Goal: Task Accomplishment & Management: Complete application form

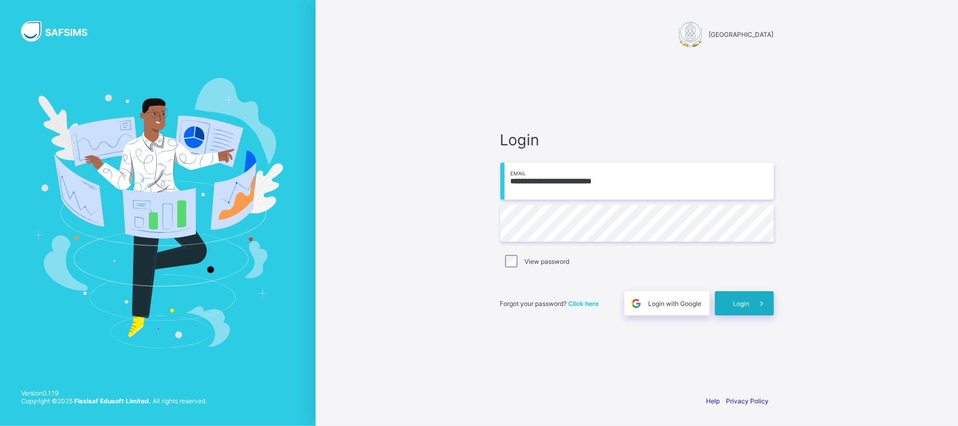
click at [739, 301] on span "Login" at bounding box center [741, 303] width 16 height 8
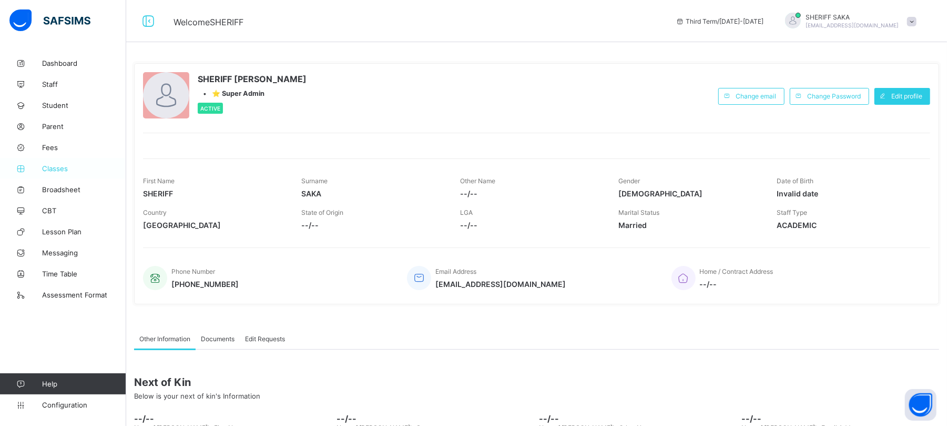
click at [55, 168] on span "Classes" at bounding box center [84, 168] width 84 height 8
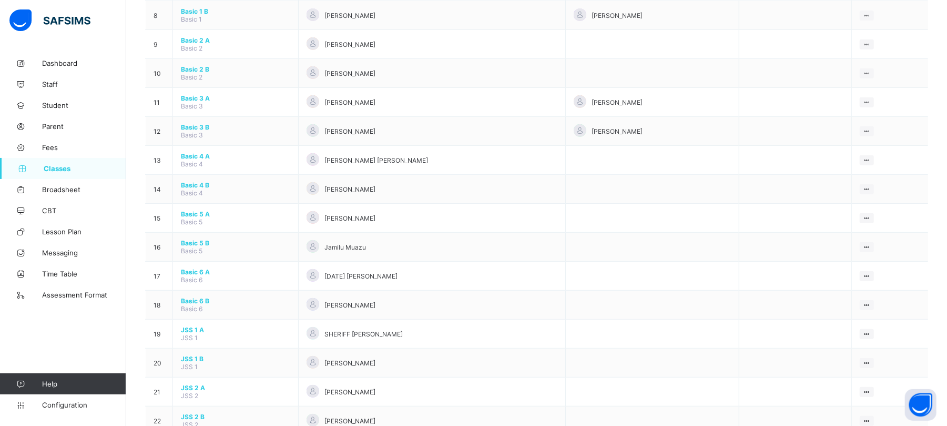
scroll to position [421, 0]
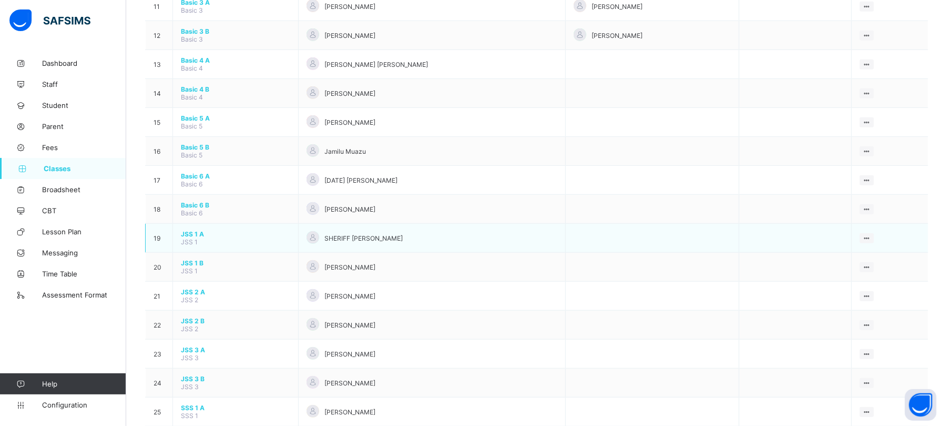
click at [195, 233] on span "JSS 1 A" at bounding box center [235, 234] width 109 height 8
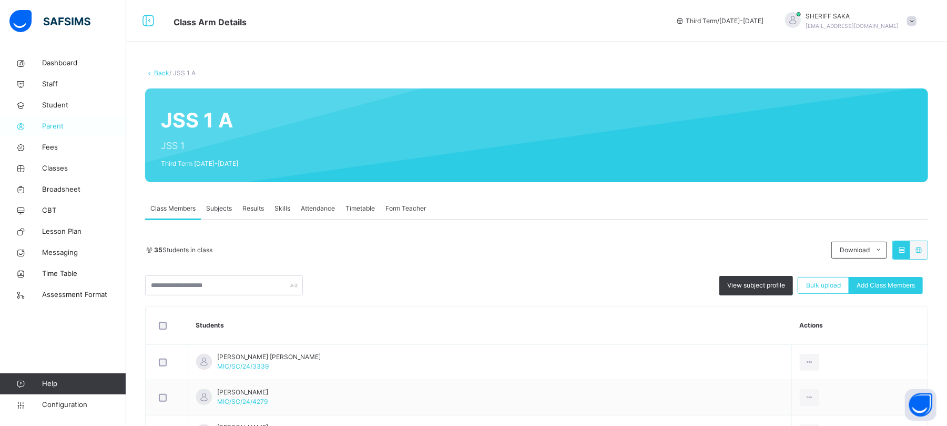
click at [58, 126] on span "Parent" at bounding box center [84, 126] width 84 height 11
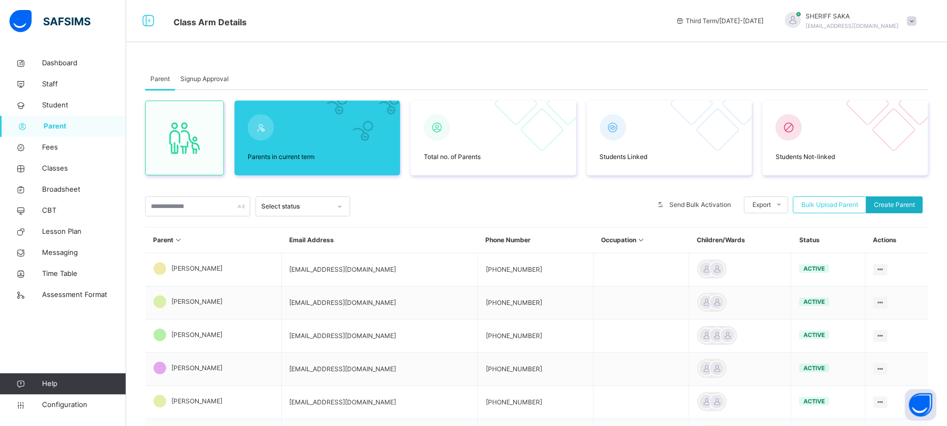
click at [898, 203] on div "Parents in current term Total no. of Parents Students Linked Students Not-linke…" at bounding box center [536, 366] width 783 height 552
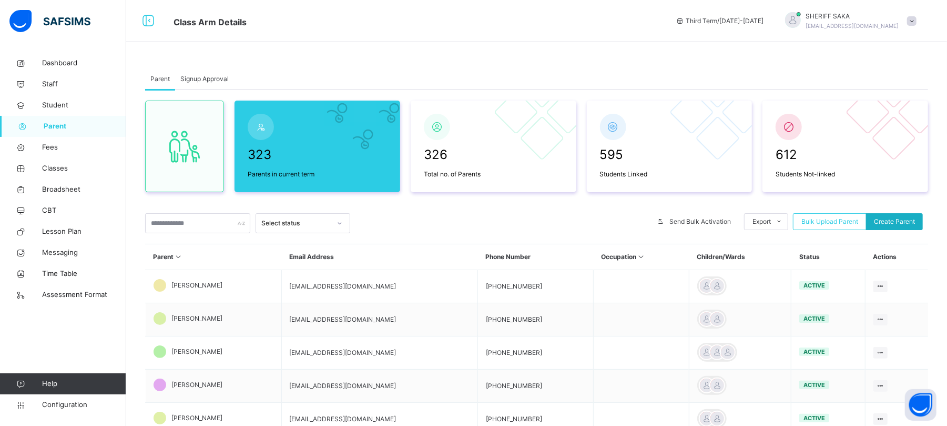
click at [899, 219] on span "Create Parent" at bounding box center [894, 221] width 41 height 9
select select "**"
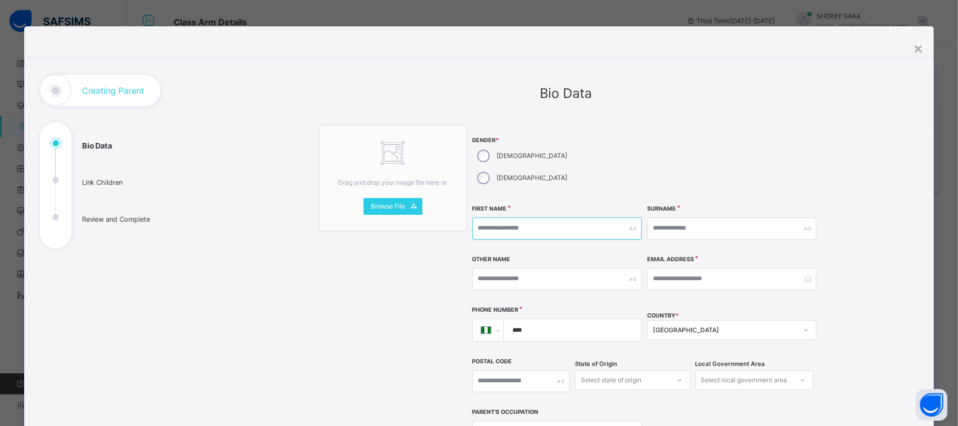
click at [512, 217] on input "text" at bounding box center [556, 228] width 169 height 22
type input "*********"
type input "******"
click at [674, 268] on input "email" at bounding box center [731, 279] width 169 height 22
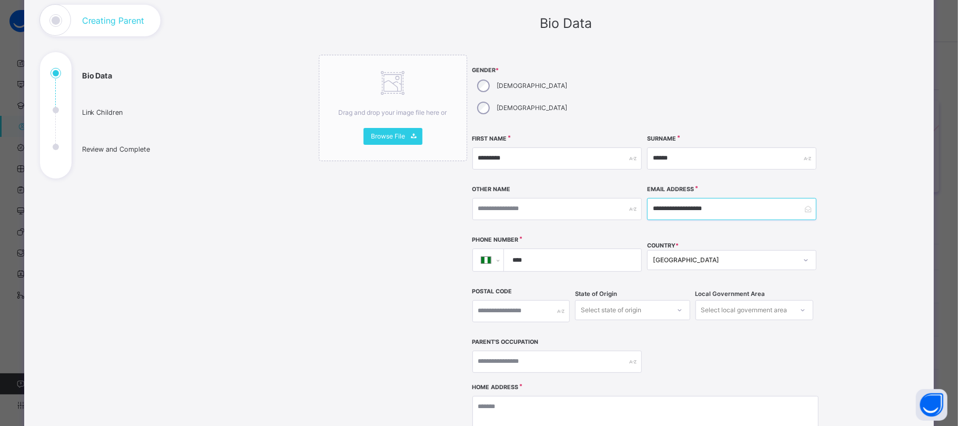
type input "**********"
click at [583, 249] on input "****" at bounding box center [570, 260] width 129 height 22
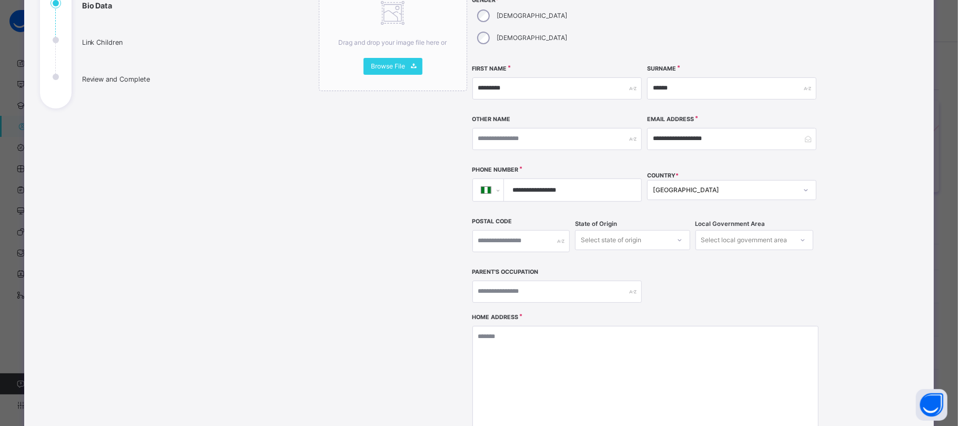
scroll to position [210, 0]
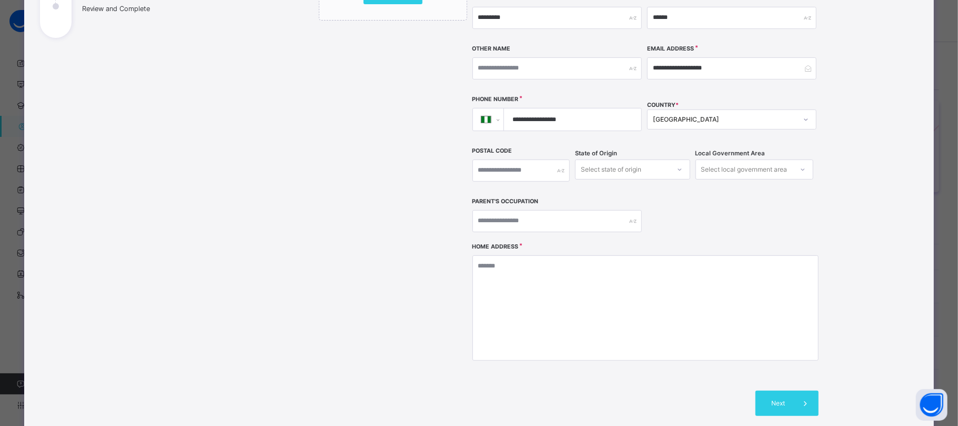
type input "**********"
click at [525, 210] on input "text" at bounding box center [556, 221] width 169 height 22
type input "*******"
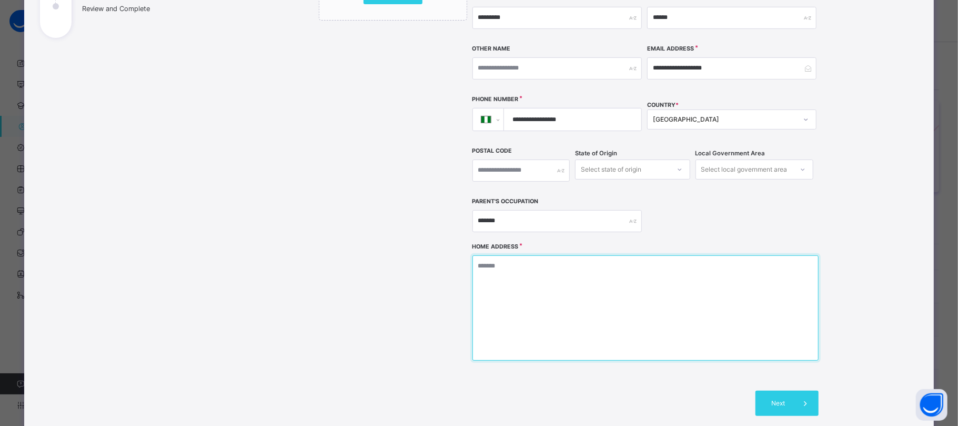
click at [520, 261] on textarea at bounding box center [645, 307] width 346 height 105
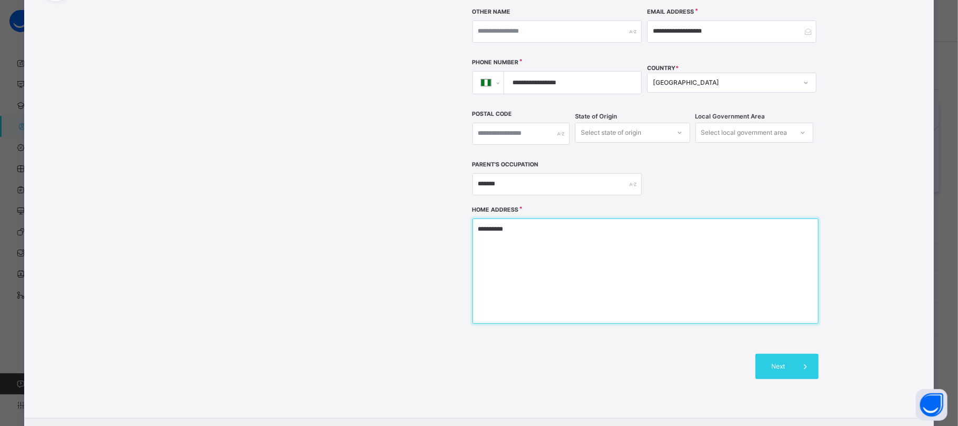
scroll to position [280, 0]
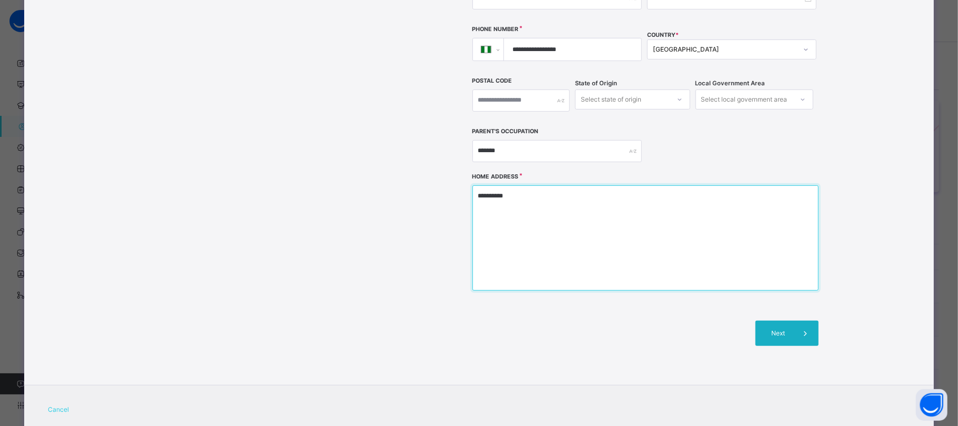
type textarea "**********"
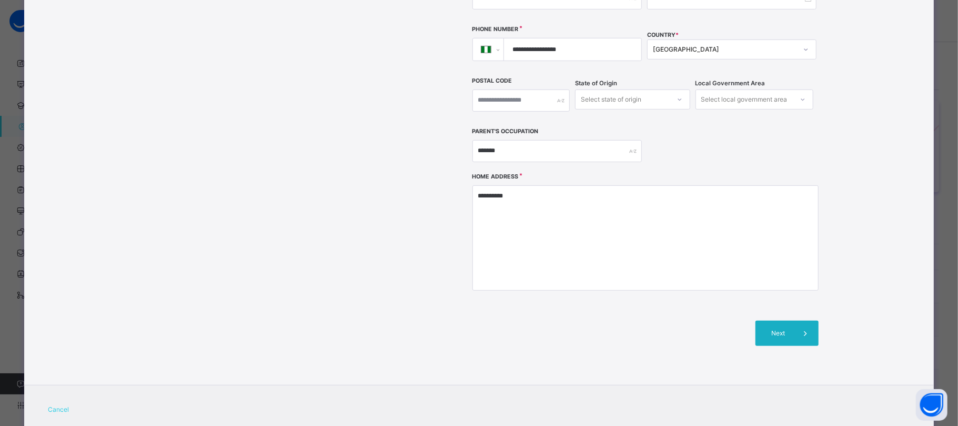
click at [777, 320] on div "Next" at bounding box center [786, 332] width 63 height 25
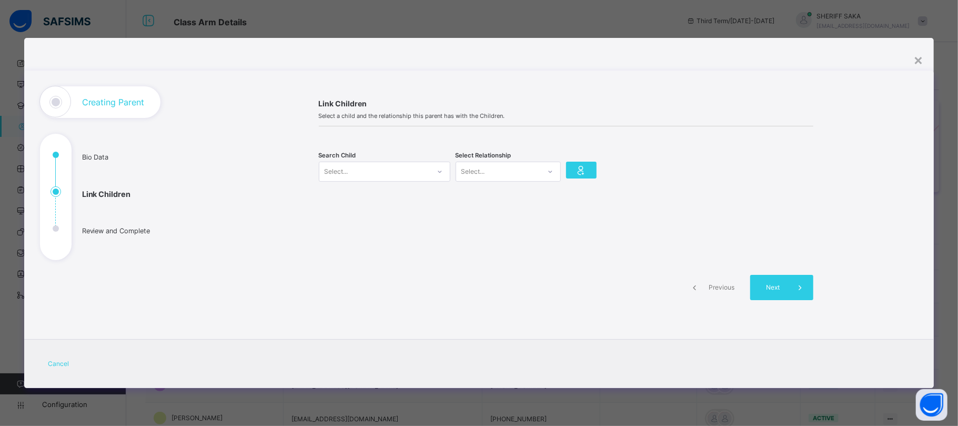
scroll to position [0, 0]
click at [361, 165] on div "Select..." at bounding box center [374, 171] width 110 height 16
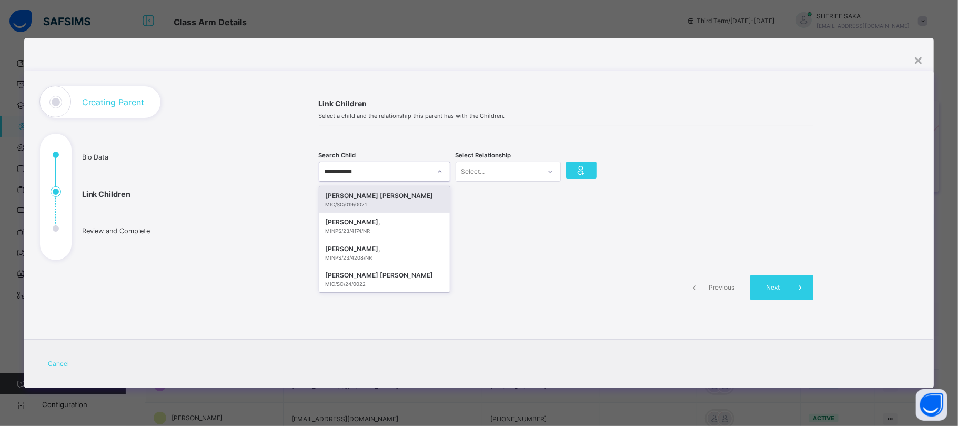
type input "**********"
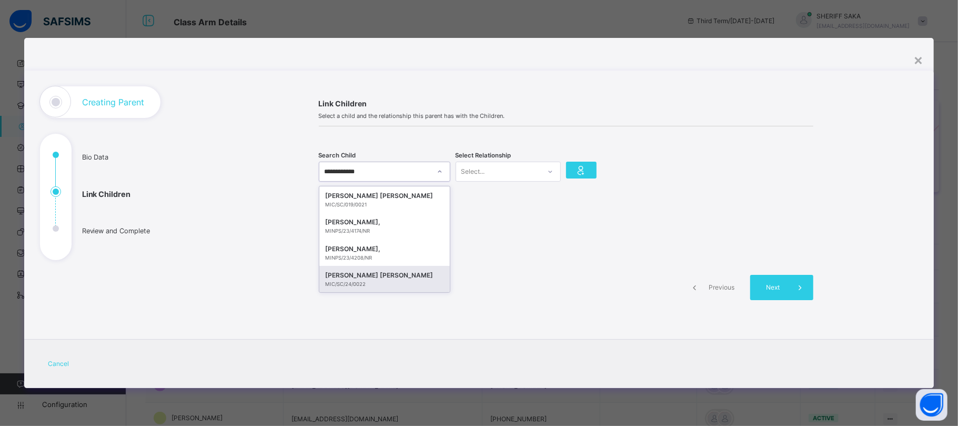
click at [396, 272] on div "[PERSON_NAME] [PERSON_NAME]" at bounding box center [385, 275] width 118 height 11
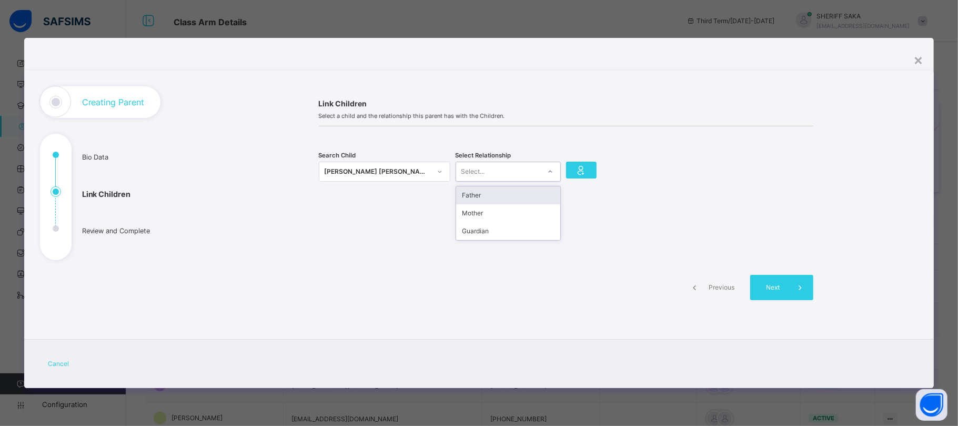
click at [514, 169] on div "Select..." at bounding box center [498, 171] width 84 height 16
click at [511, 197] on div "Father" at bounding box center [508, 195] width 104 height 18
click at [586, 168] on icon at bounding box center [581, 170] width 15 height 16
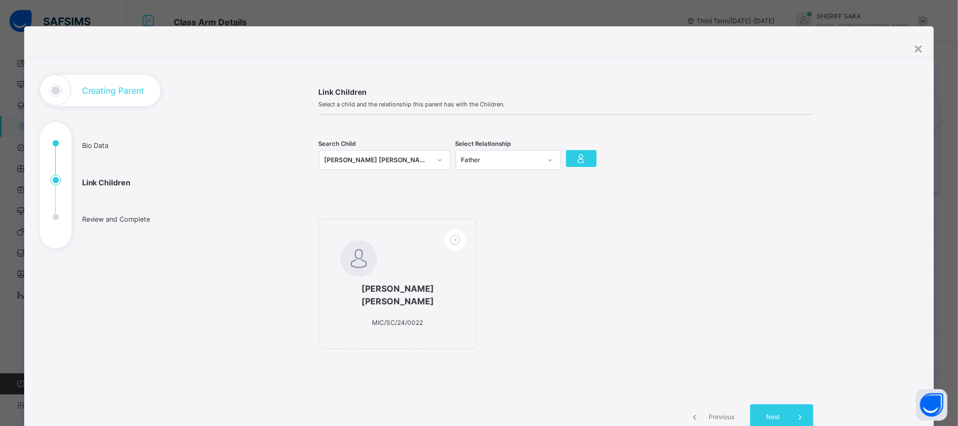
click at [711, 412] on span "Previous" at bounding box center [722, 416] width 29 height 9
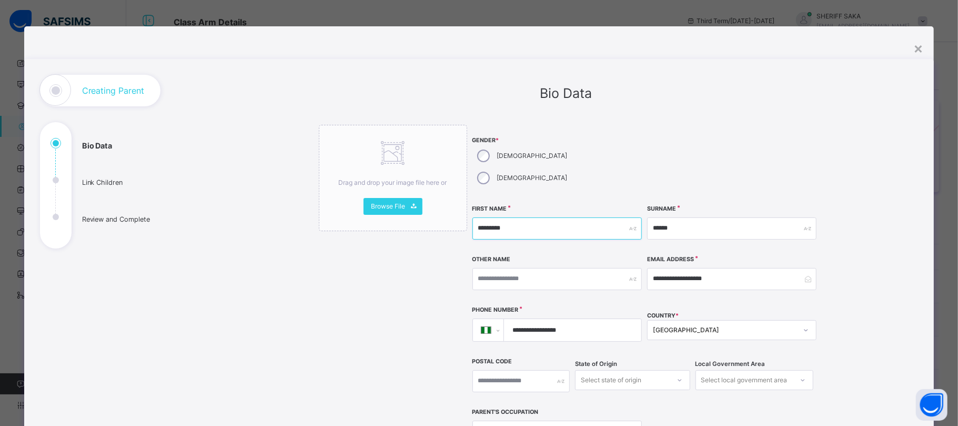
drag, startPoint x: 508, startPoint y: 202, endPoint x: 472, endPoint y: 202, distance: 35.8
click at [472, 217] on input "*********" at bounding box center [556, 228] width 169 height 22
type input "*****"
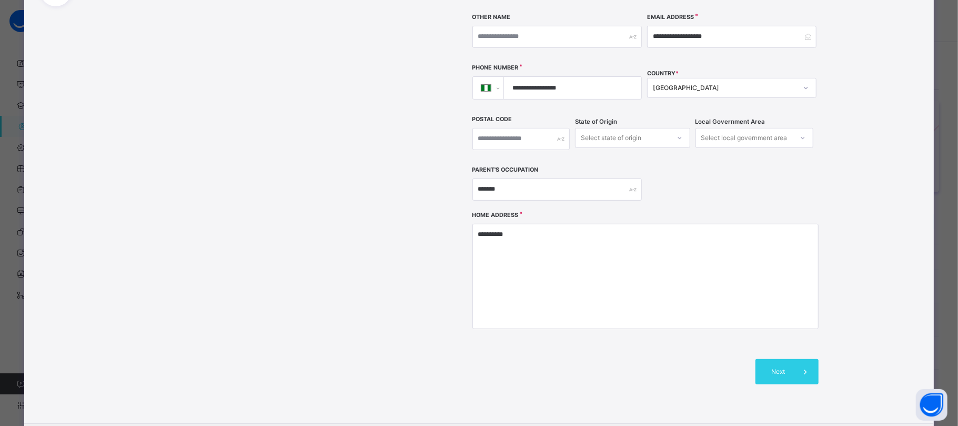
scroll to position [280, 0]
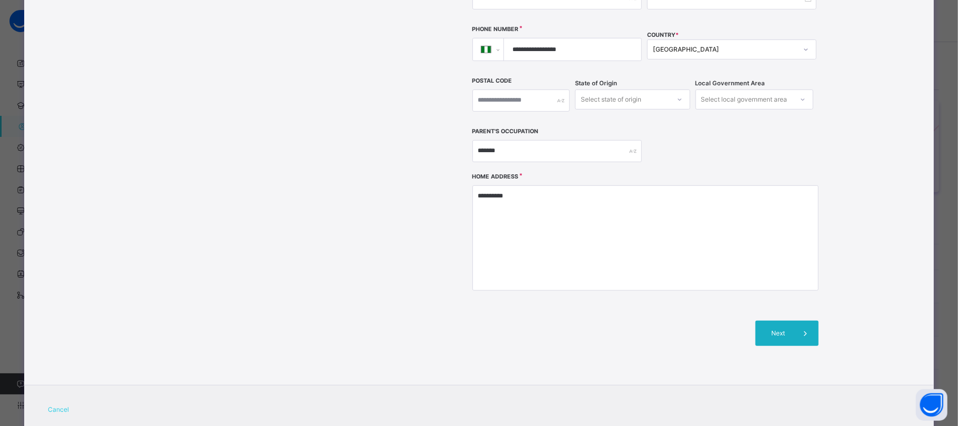
type input "*********"
click at [777, 328] on span "Next" at bounding box center [778, 332] width 30 height 9
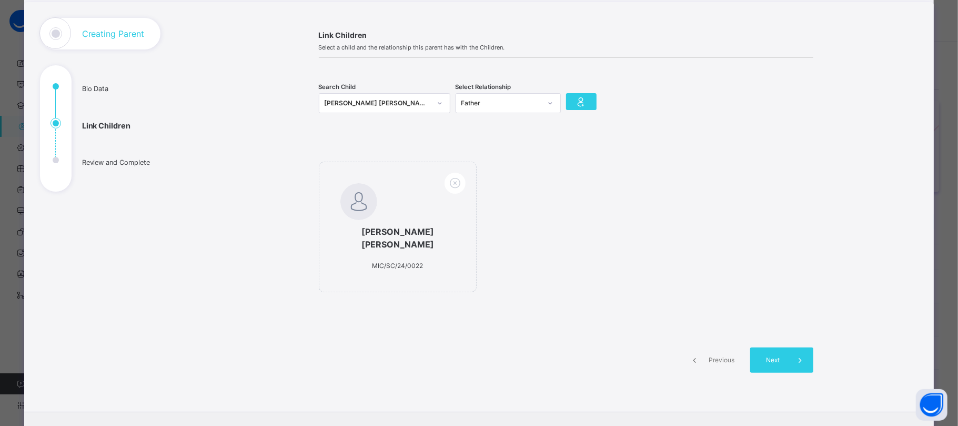
scroll to position [0, 0]
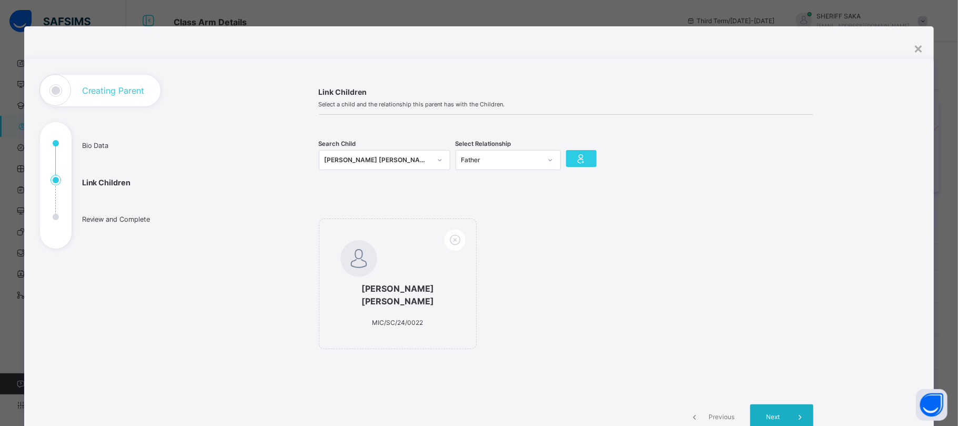
click at [796, 404] on span at bounding box center [800, 416] width 25 height 25
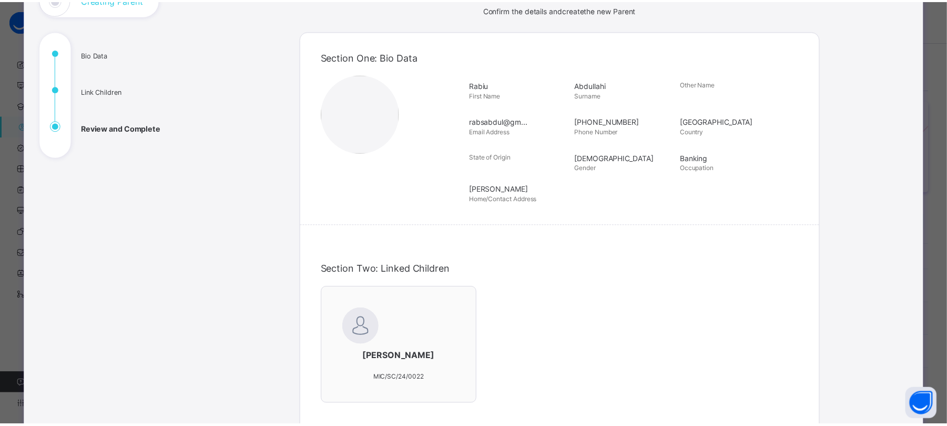
scroll to position [301, 0]
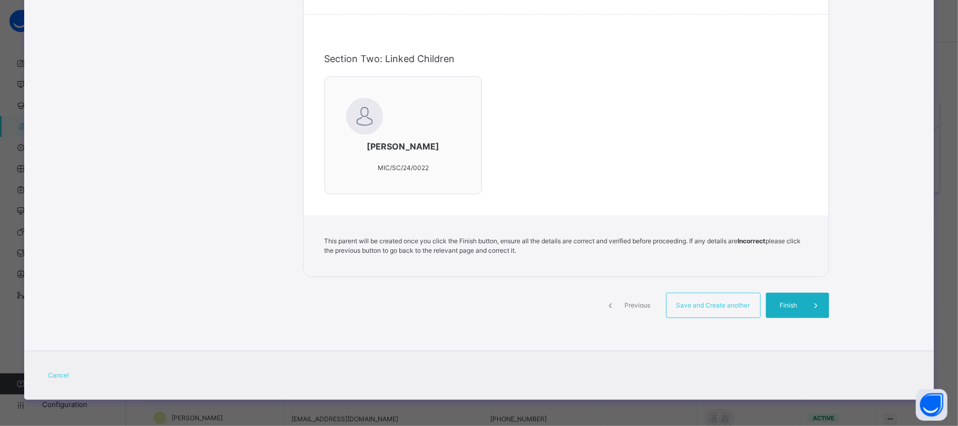
click at [794, 297] on div "Finish" at bounding box center [797, 305] width 63 height 25
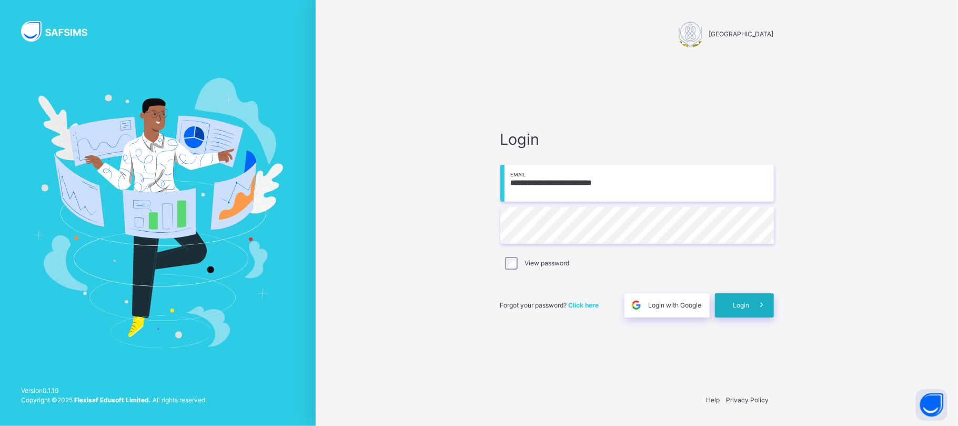
click at [735, 302] on span "Login" at bounding box center [741, 304] width 16 height 9
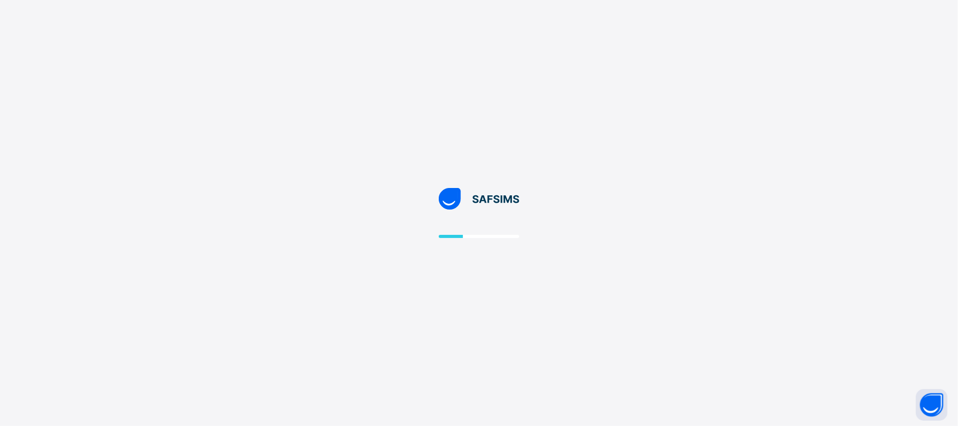
select select "**"
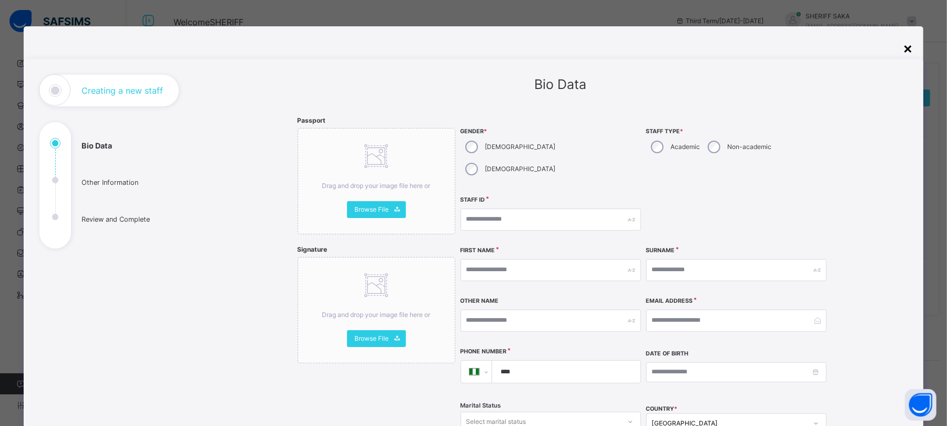
click at [912, 49] on div "×" at bounding box center [908, 48] width 10 height 22
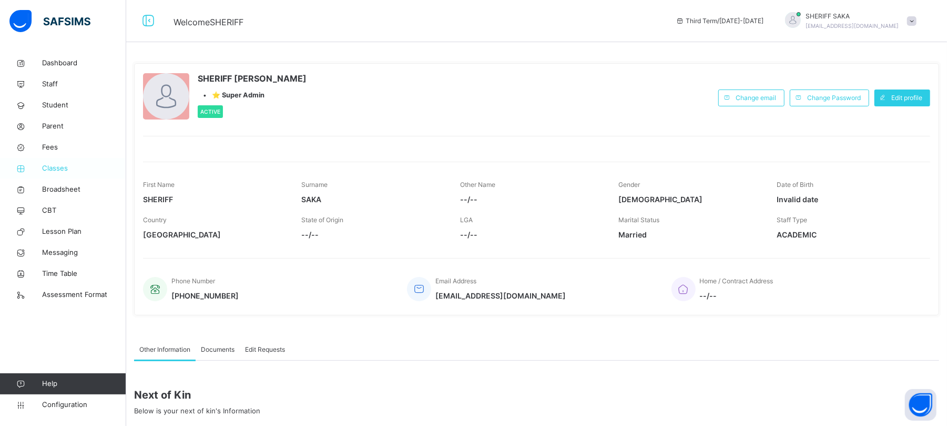
click at [51, 168] on span "Classes" at bounding box center [84, 168] width 84 height 11
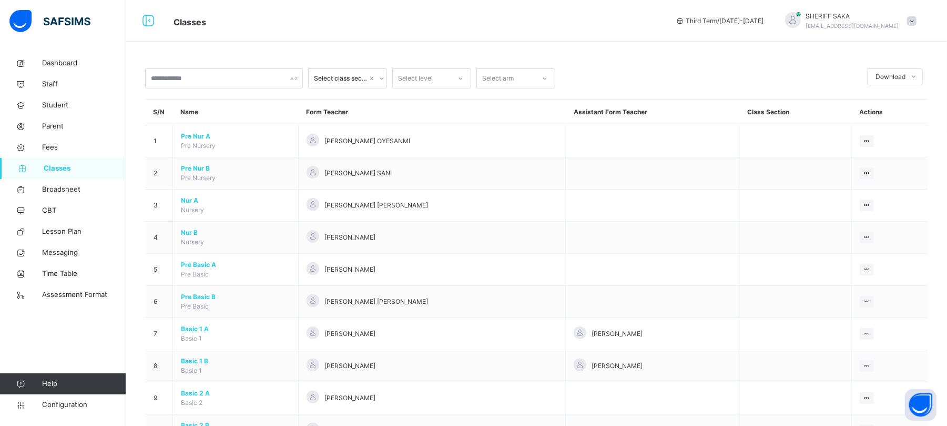
click at [63, 169] on span "Classes" at bounding box center [85, 168] width 83 height 11
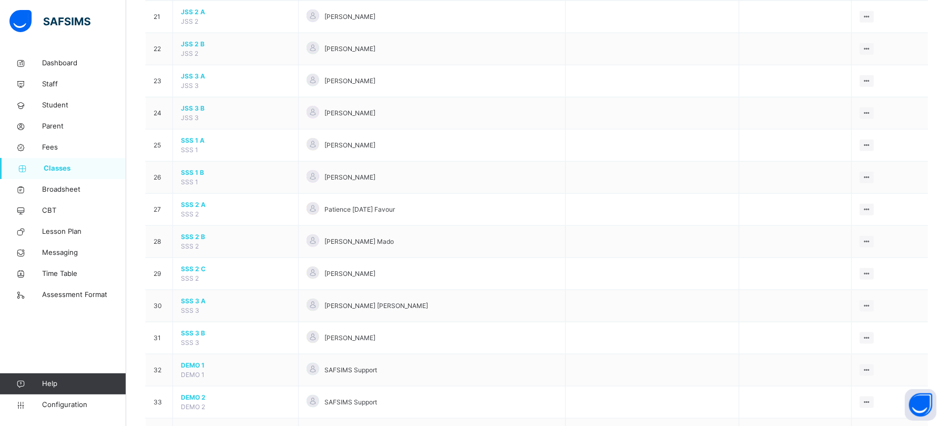
scroll to position [771, 0]
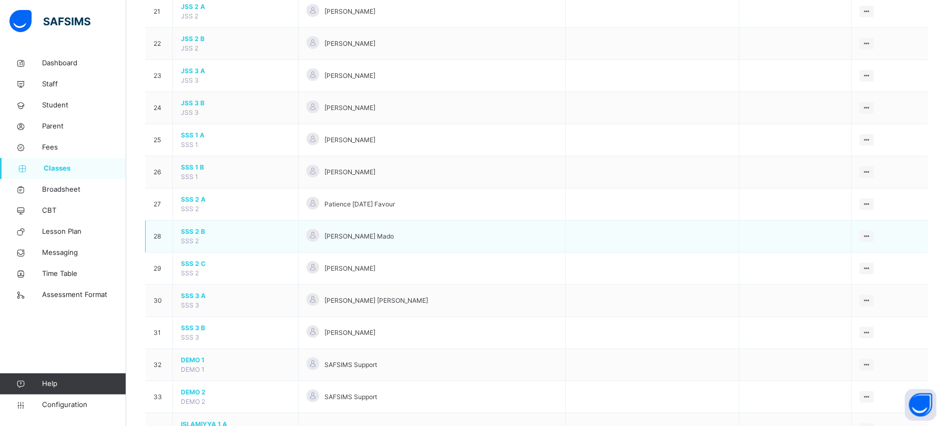
click at [190, 236] on span "SSS 2 B" at bounding box center [235, 231] width 109 height 9
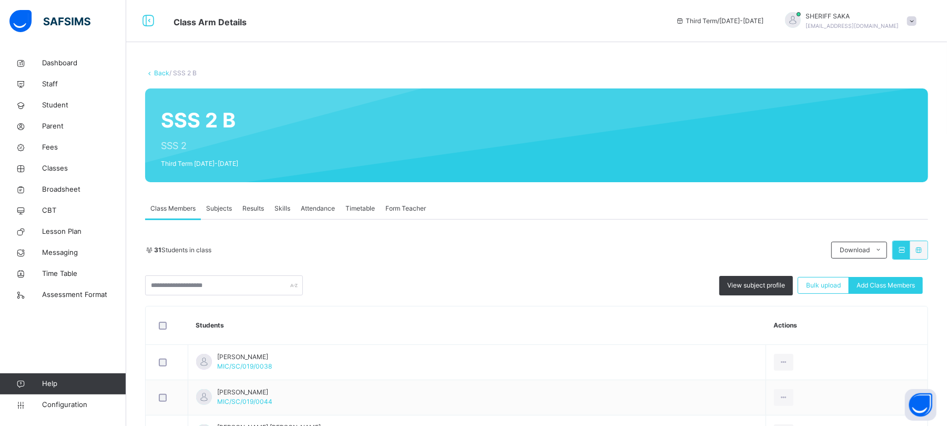
scroll to position [70, 0]
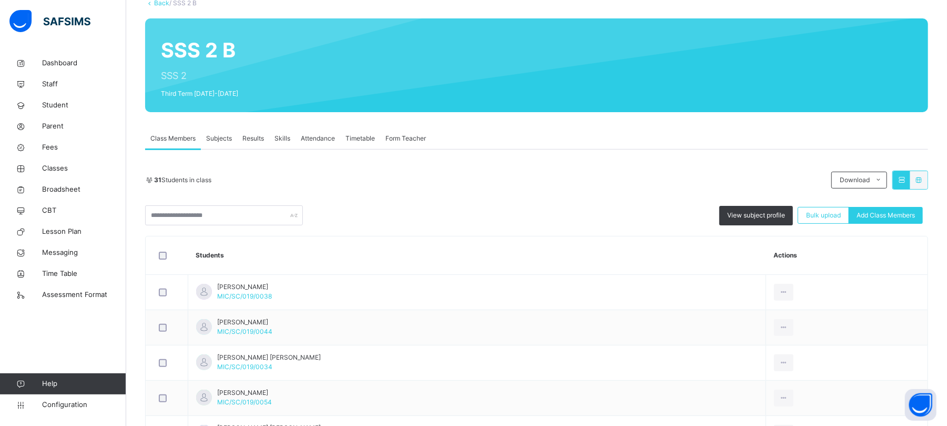
click at [255, 136] on span "Results" at bounding box center [254, 138] width 22 height 9
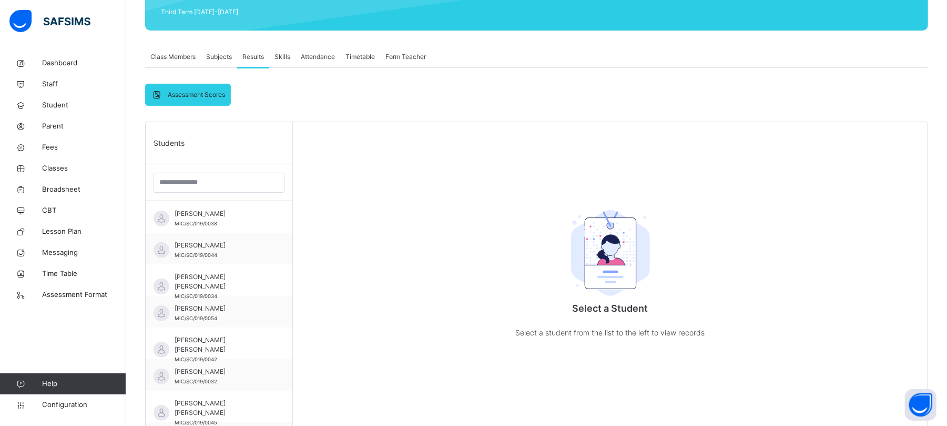
scroll to position [280, 0]
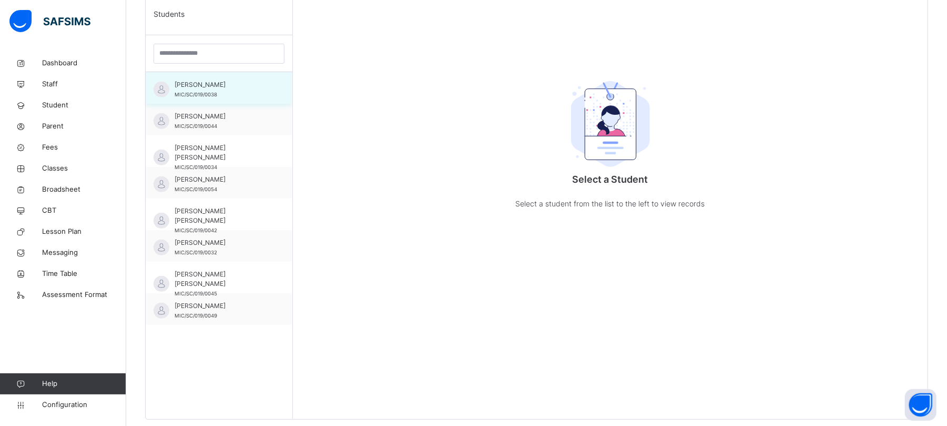
click at [223, 93] on div "[PERSON_NAME] MIC/SC/019/0038" at bounding box center [222, 89] width 94 height 19
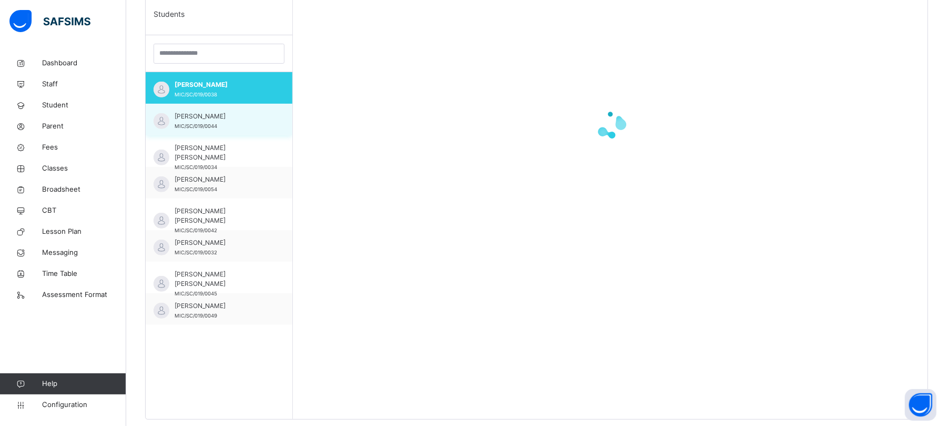
click at [221, 117] on span "[PERSON_NAME]" at bounding box center [222, 116] width 94 height 9
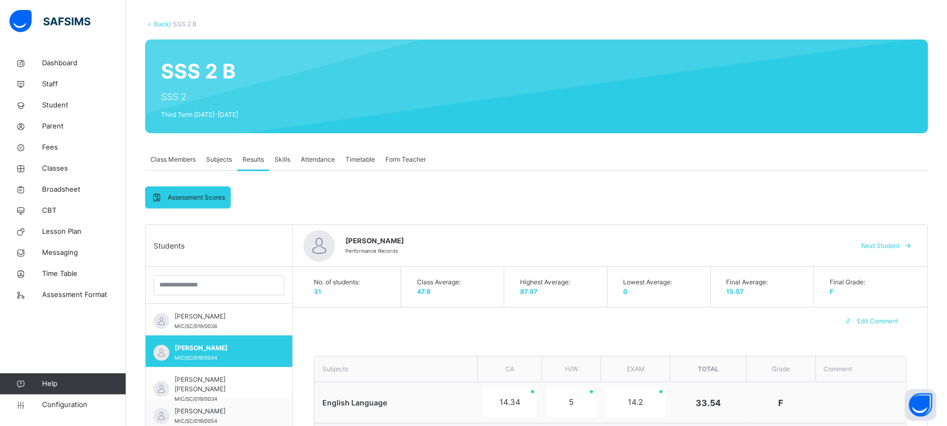
scroll to position [70, 0]
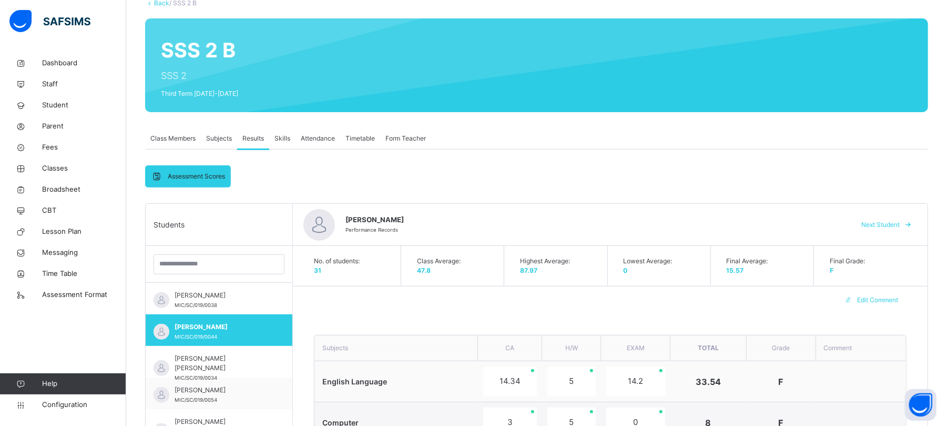
click at [885, 226] on span "Next Student" at bounding box center [881, 224] width 38 height 9
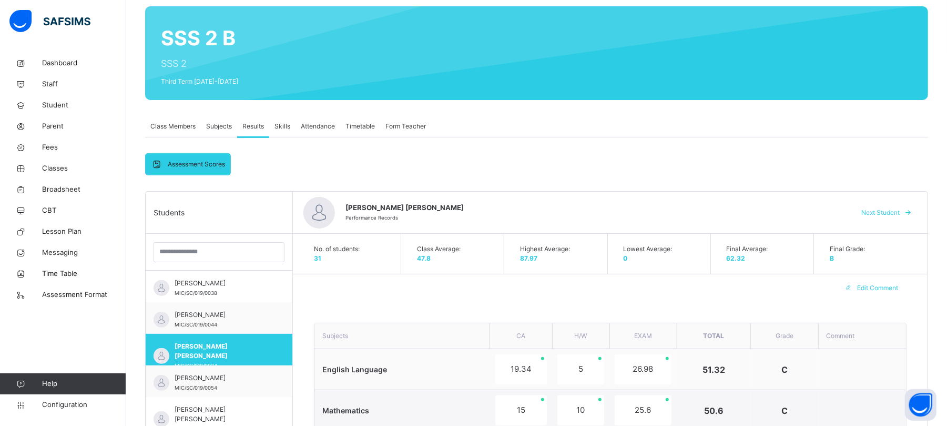
scroll to position [140, 0]
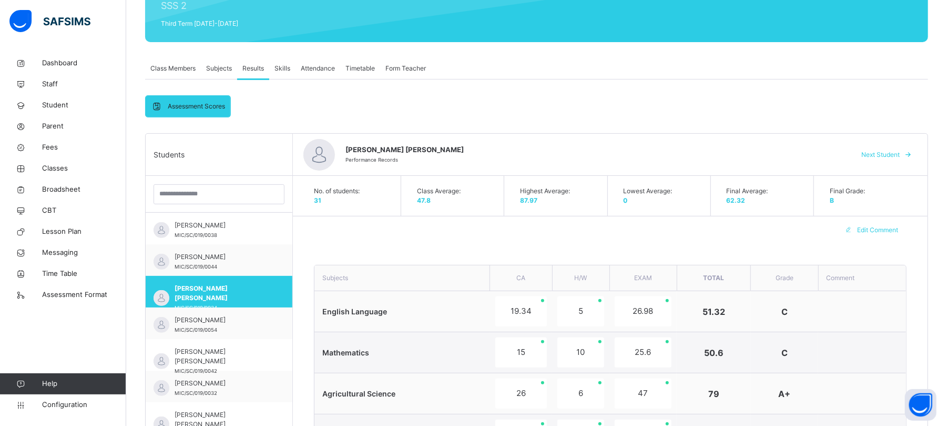
click at [895, 157] on span "Next Student" at bounding box center [881, 154] width 38 height 9
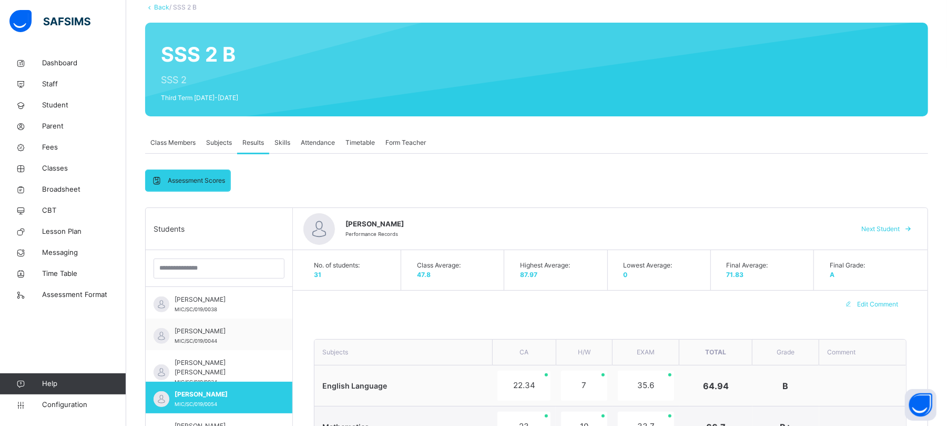
scroll to position [0, 0]
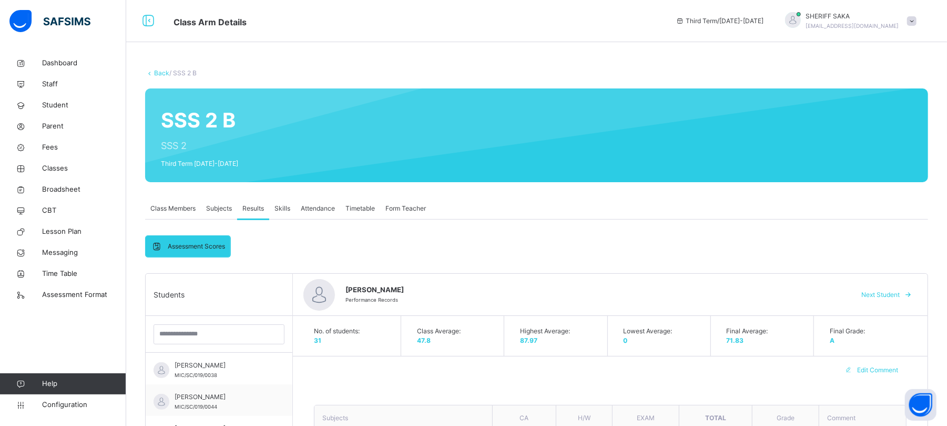
click at [893, 299] on div "Next Student" at bounding box center [885, 294] width 64 height 17
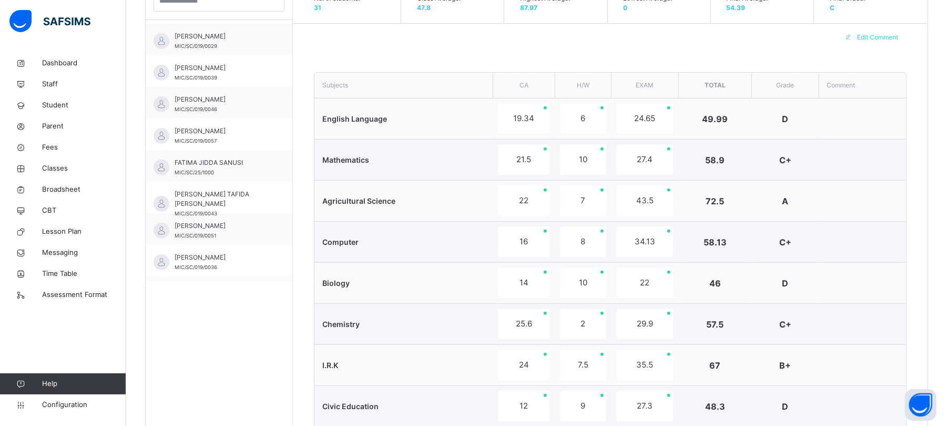
scroll to position [491, 0]
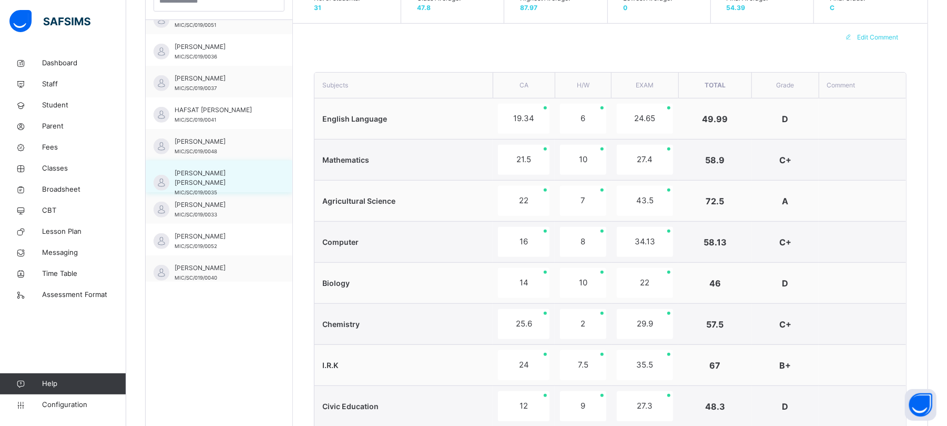
click at [231, 169] on span "[PERSON_NAME] [PERSON_NAME]" at bounding box center [222, 177] width 94 height 19
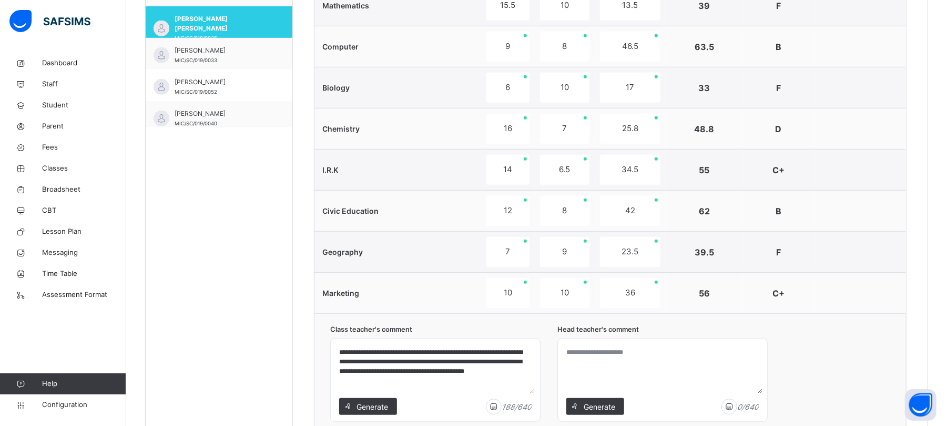
scroll to position [461, 0]
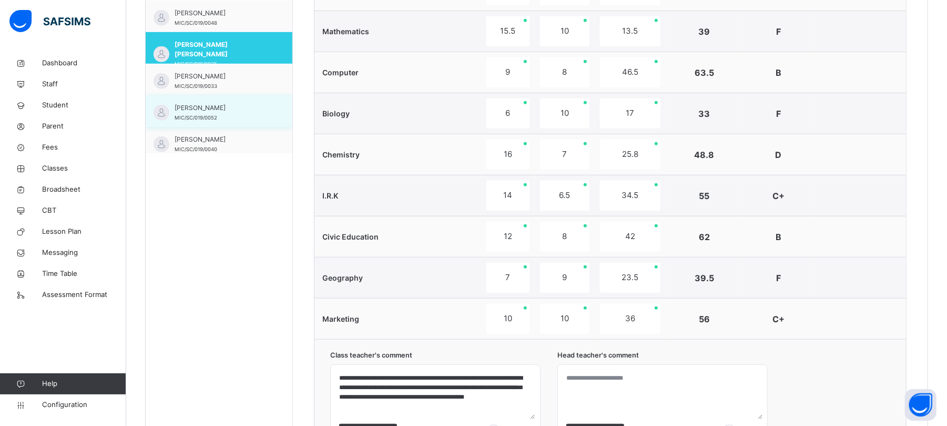
click at [249, 116] on div "[PERSON_NAME] MIC/SC/019/0052" at bounding box center [222, 112] width 94 height 19
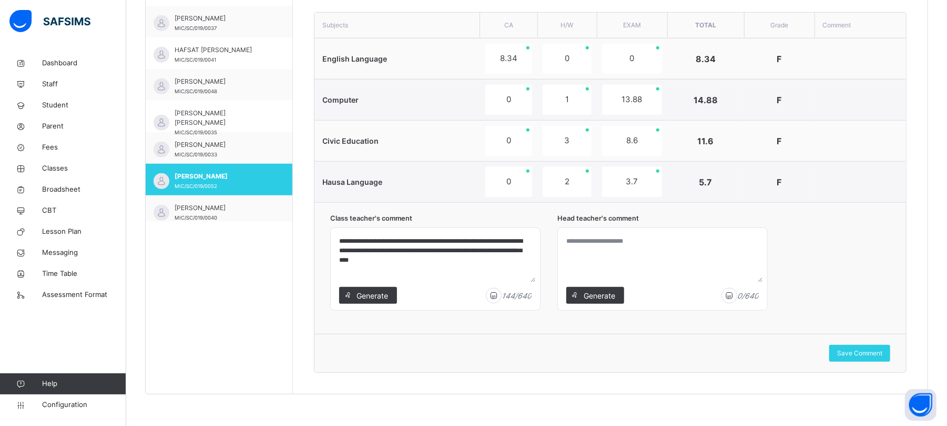
scroll to position [7, 0]
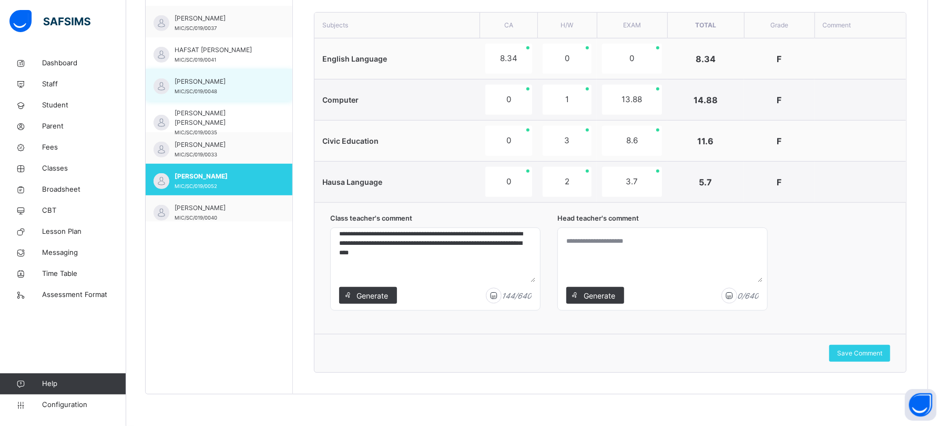
click at [208, 86] on span "[PERSON_NAME]" at bounding box center [222, 81] width 94 height 9
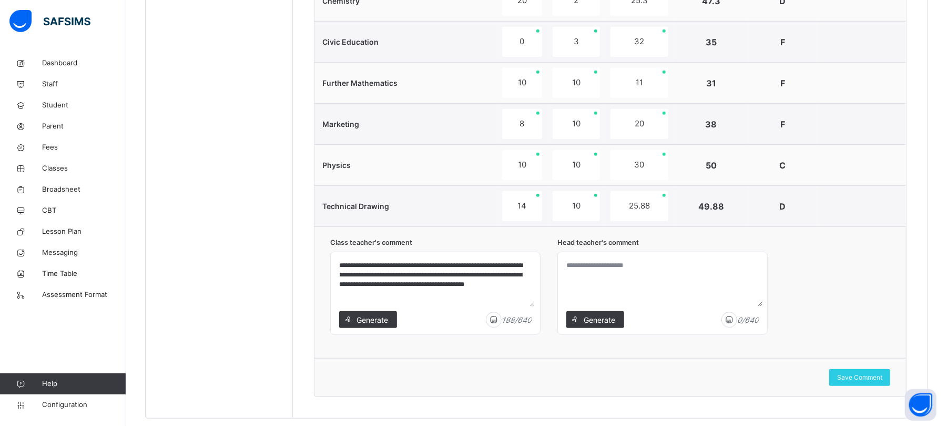
scroll to position [642, 0]
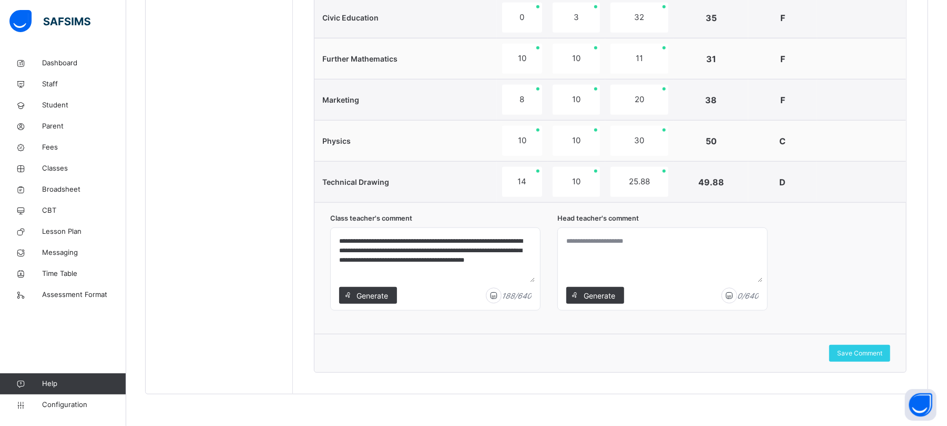
click at [477, 249] on textarea "**********" at bounding box center [435, 257] width 200 height 50
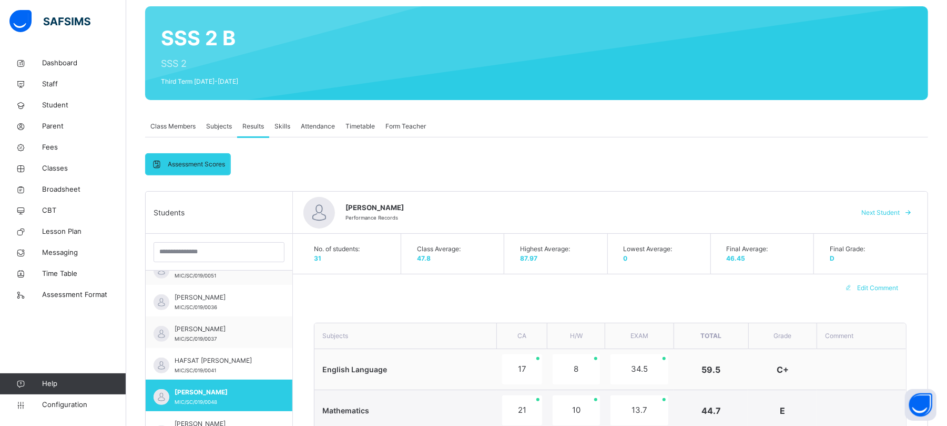
scroll to position [81, 0]
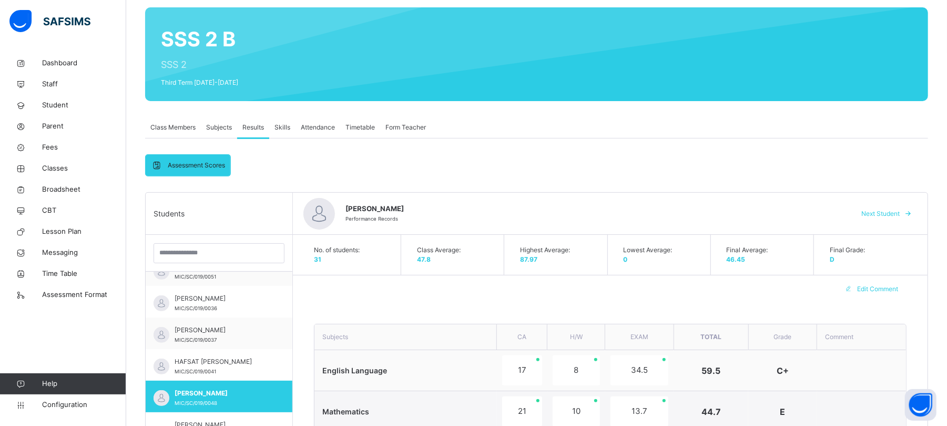
click at [284, 126] on span "Skills" at bounding box center [283, 127] width 16 height 9
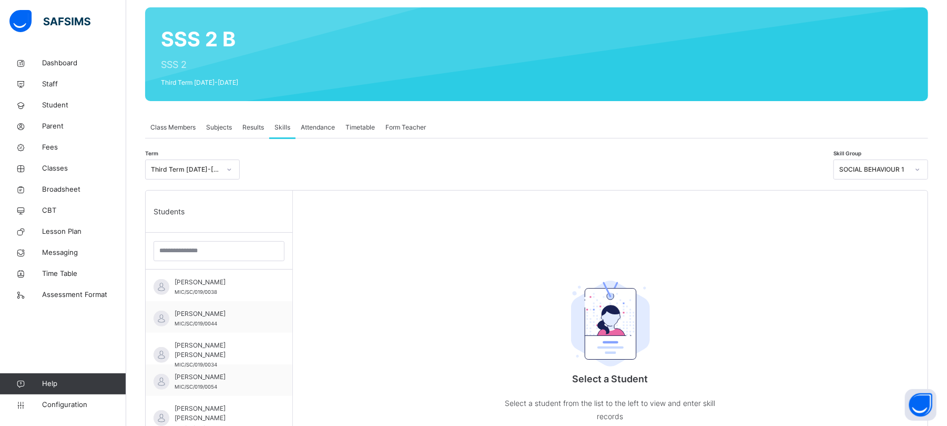
click at [906, 165] on div "SOCIAL BEHAVIOUR 1" at bounding box center [874, 169] width 69 height 9
click at [888, 194] on div "SOCIAL BEHAVIOUR 1" at bounding box center [881, 193] width 94 height 18
click at [214, 316] on span "[PERSON_NAME]" at bounding box center [222, 313] width 94 height 9
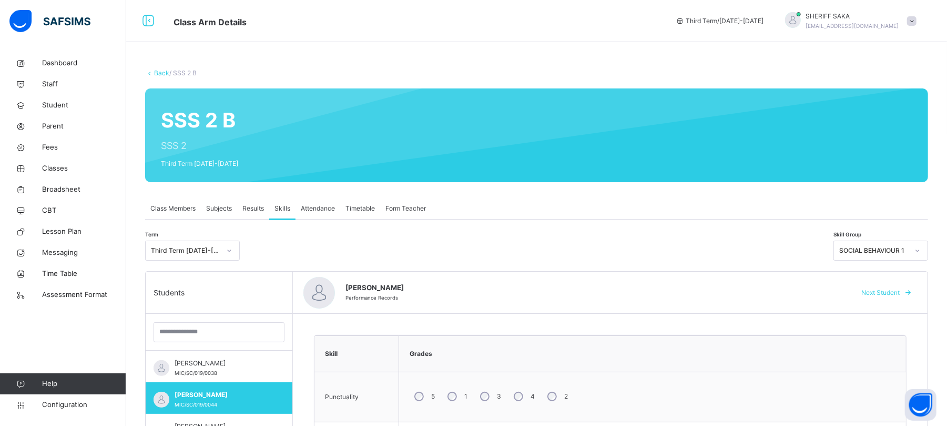
scroll to position [210, 0]
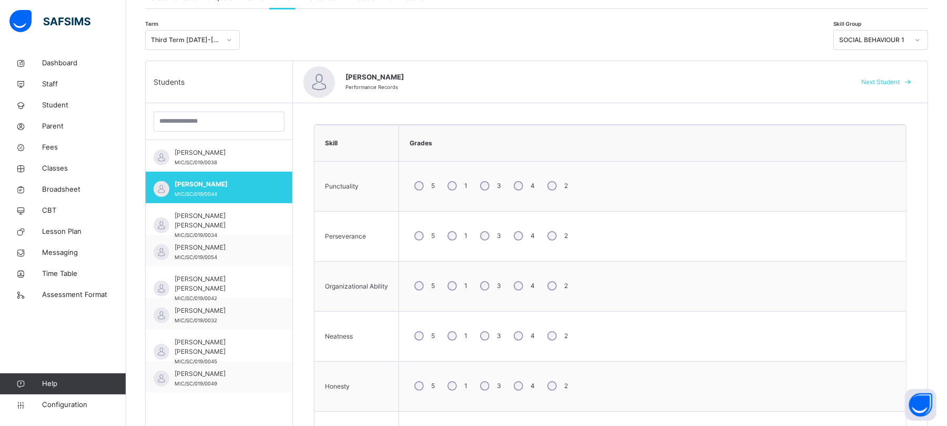
click at [897, 84] on span "Next Student" at bounding box center [881, 81] width 38 height 9
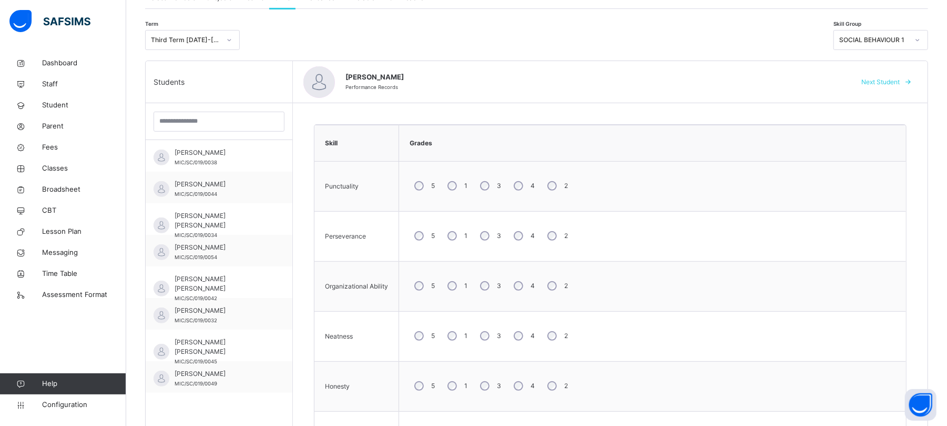
click at [888, 82] on span "Next Student" at bounding box center [881, 81] width 38 height 9
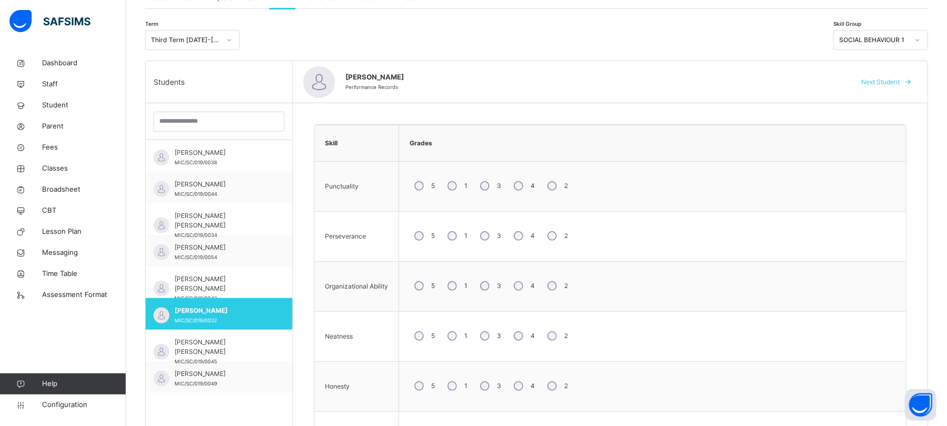
click at [898, 80] on span "Next Student" at bounding box center [881, 81] width 38 height 9
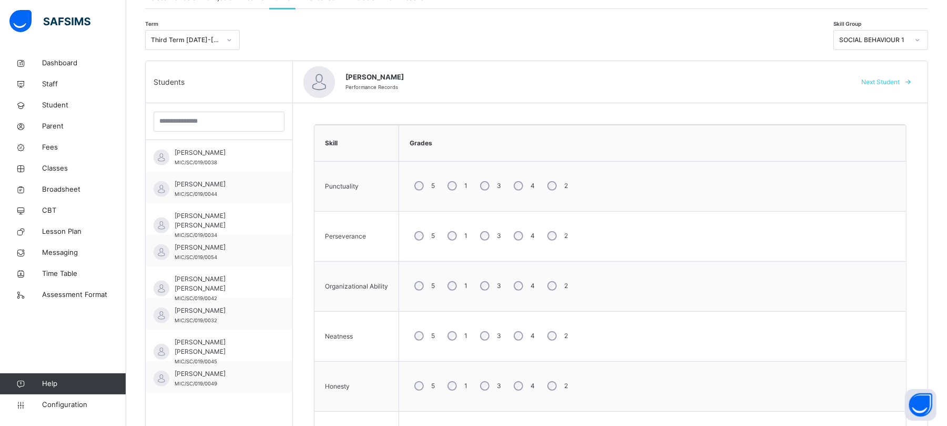
click at [898, 41] on div "SOCIAL BEHAVIOUR 1" at bounding box center [874, 39] width 69 height 9
click at [891, 85] on div "MOTOR SKILLS" at bounding box center [881, 82] width 94 height 18
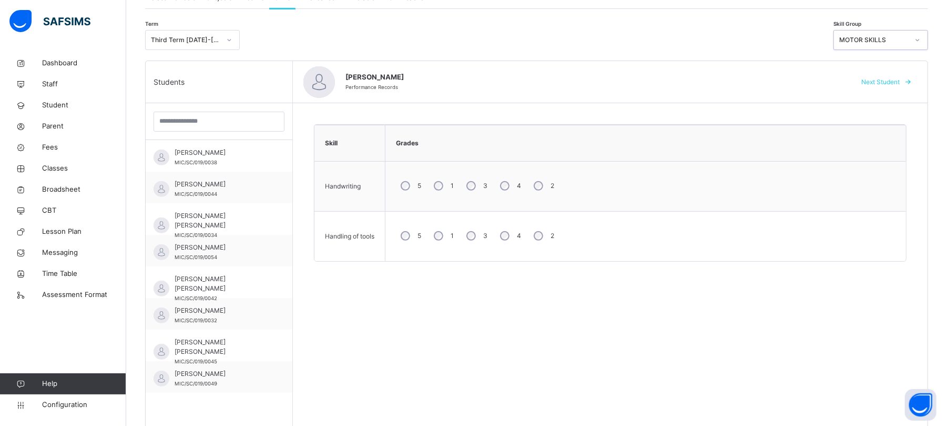
click at [881, 83] on span "Next Student" at bounding box center [881, 81] width 38 height 9
click at [882, 83] on span "Next Student" at bounding box center [881, 81] width 38 height 9
click at [895, 41] on div "MOTOR SKILLS" at bounding box center [874, 39] width 69 height 9
click at [891, 99] on div "INTELLIGENT QUOTIENT" at bounding box center [881, 99] width 94 height 18
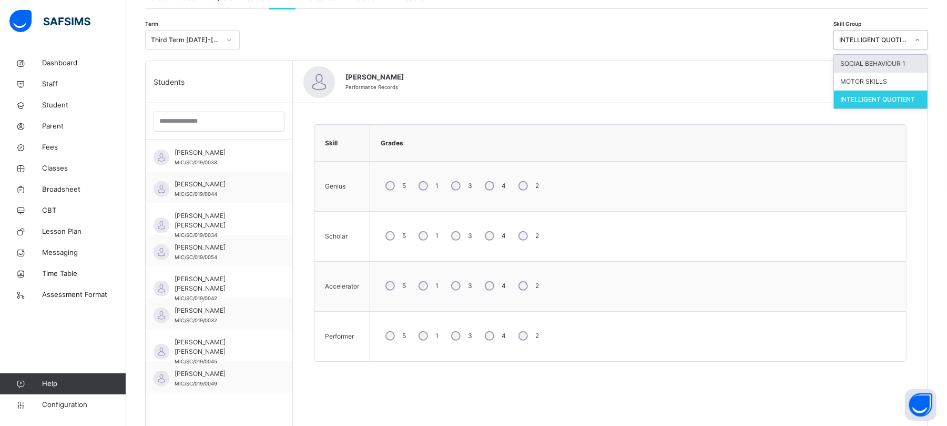
click at [904, 40] on div "INTELLIGENT QUOTIENT" at bounding box center [874, 39] width 69 height 9
click at [879, 64] on div "SOCIAL BEHAVIOUR 1" at bounding box center [881, 64] width 94 height 18
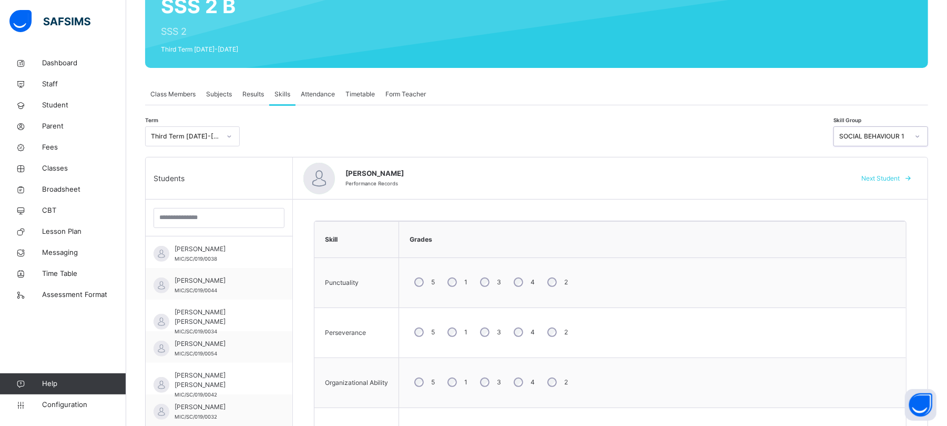
scroll to position [186, 0]
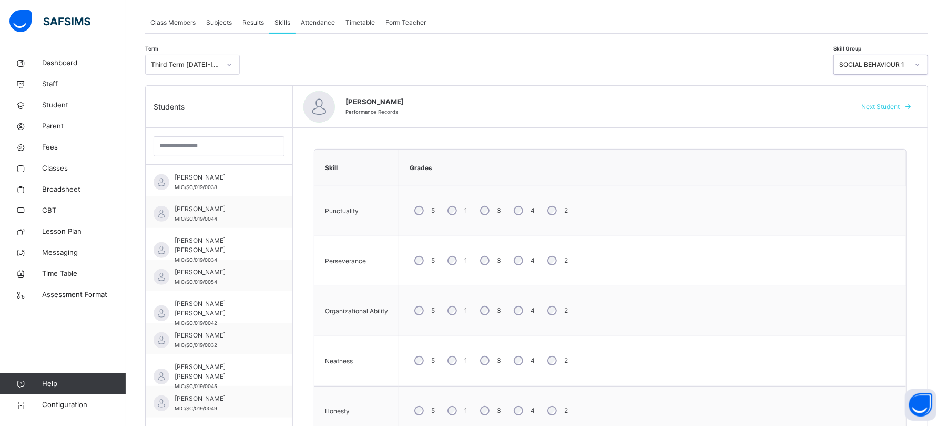
click at [886, 64] on div "SOCIAL BEHAVIOUR 1" at bounding box center [874, 64] width 69 height 9
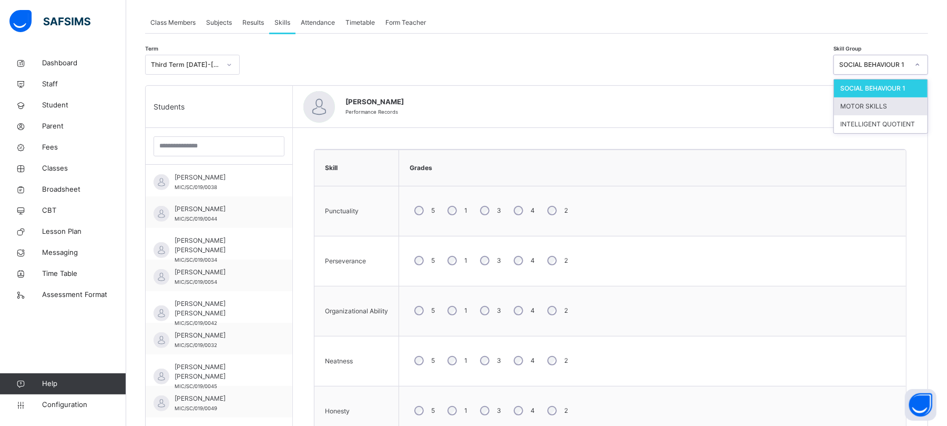
click at [882, 102] on div "MOTOR SKILLS" at bounding box center [881, 106] width 94 height 18
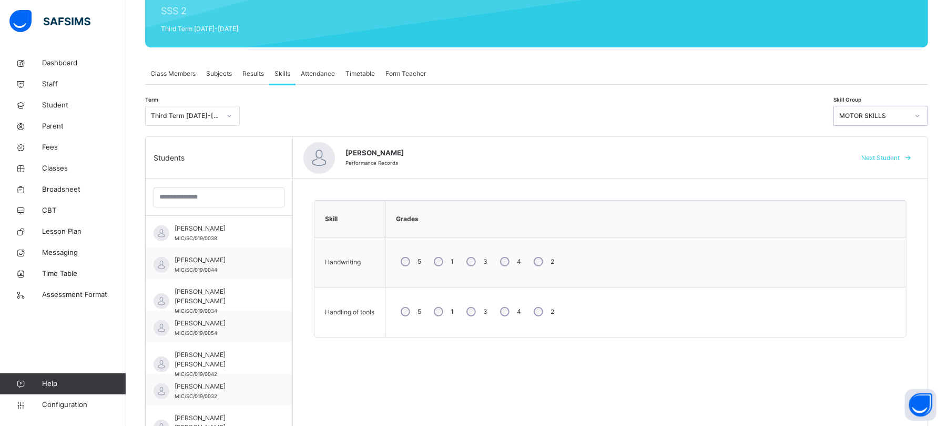
scroll to position [158, 0]
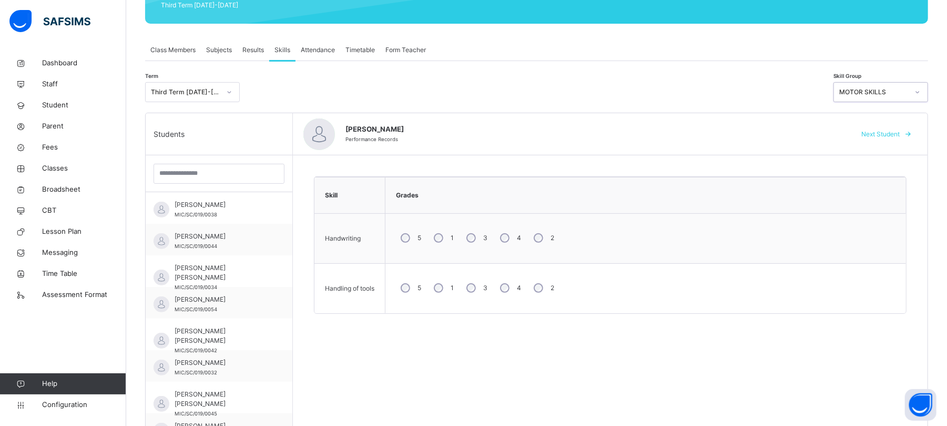
click at [909, 95] on div "MOTOR SKILLS" at bounding box center [874, 91] width 69 height 9
click at [886, 154] on div "INTELLIGENT QUOTIENT" at bounding box center [881, 152] width 94 height 18
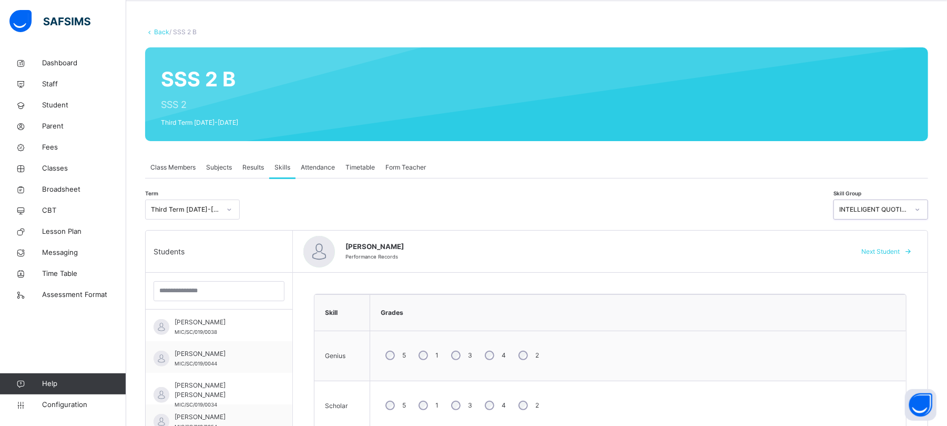
scroll to position [18, 0]
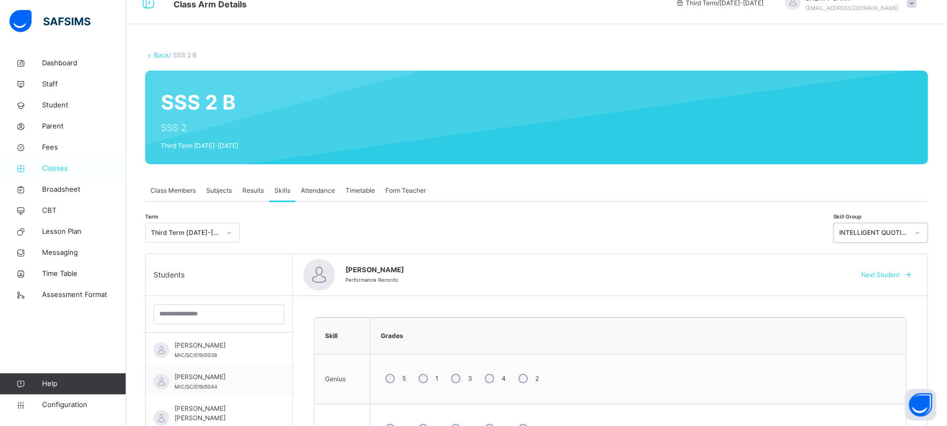
click at [57, 167] on span "Classes" at bounding box center [84, 168] width 84 height 11
